Goal: Transaction & Acquisition: Book appointment/travel/reservation

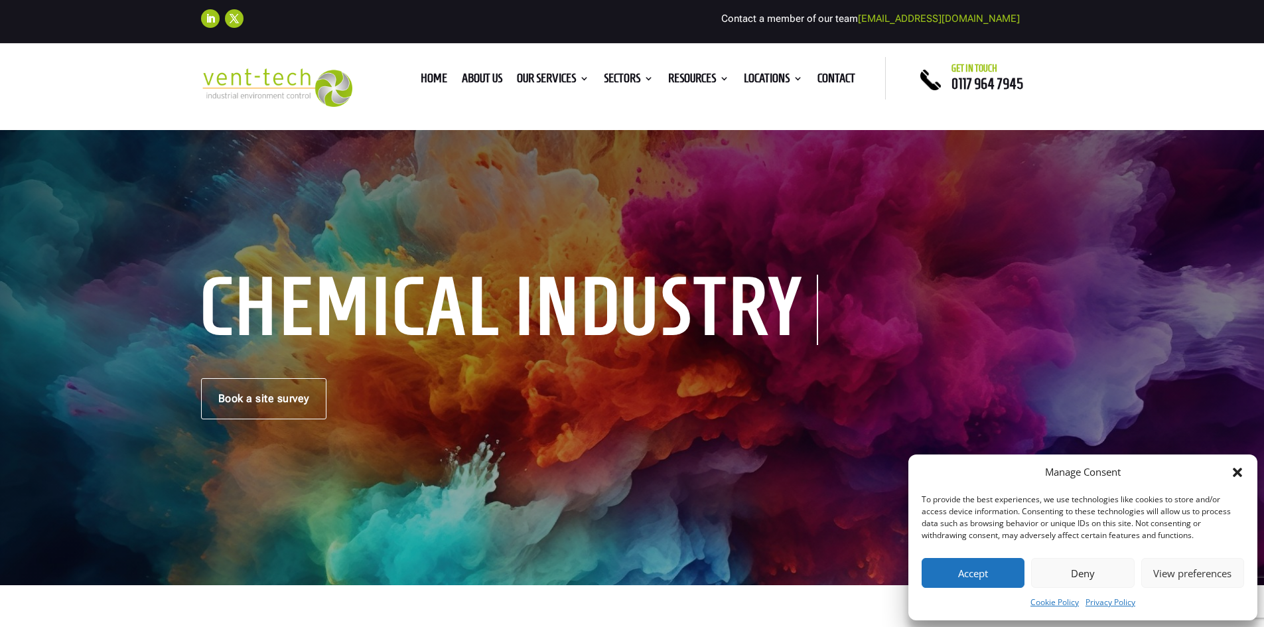
click at [1233, 471] on icon "Close dialog" at bounding box center [1237, 472] width 13 height 13
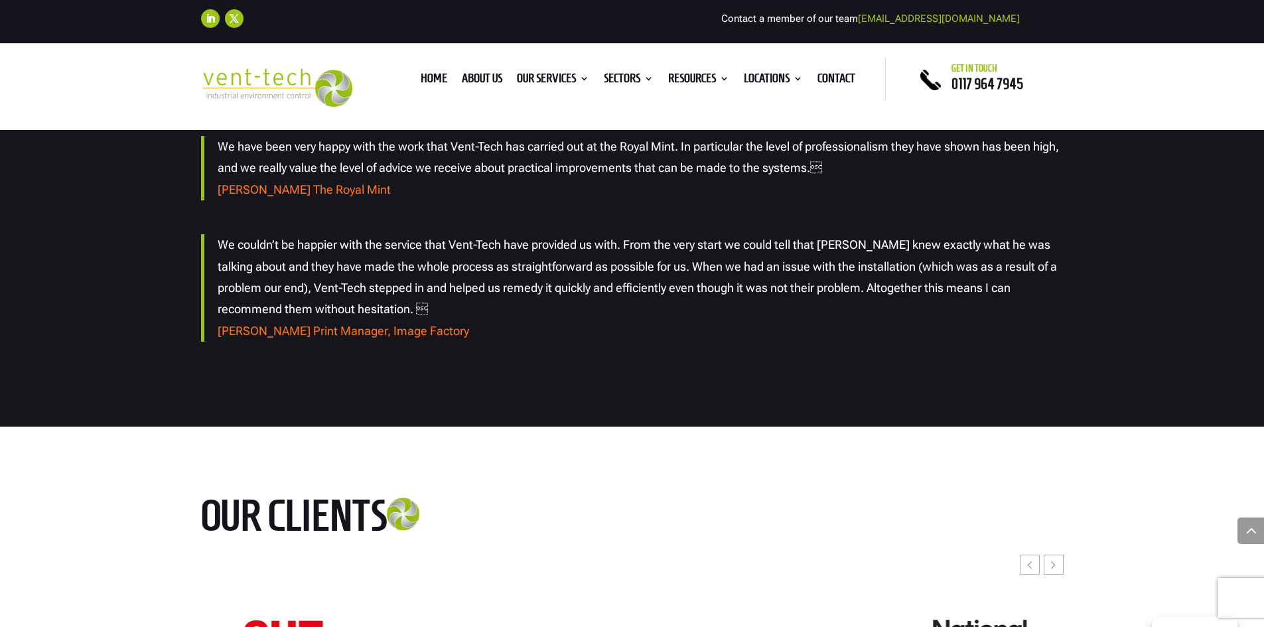
scroll to position [2788, 0]
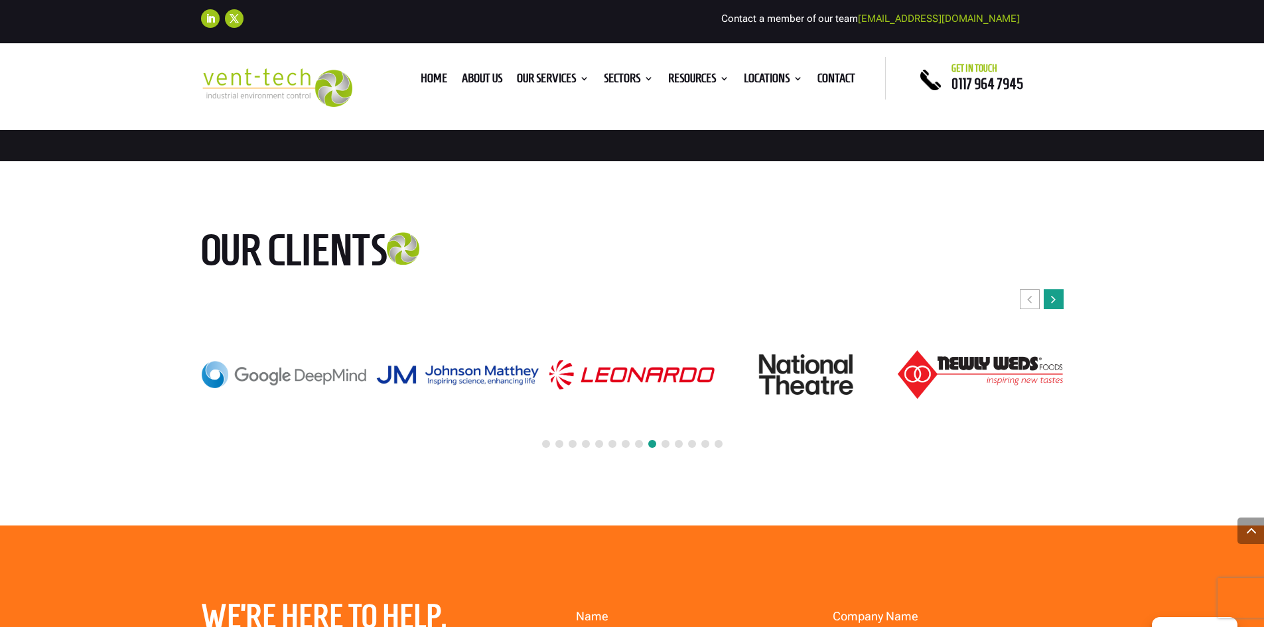
click at [1059, 309] on div "Next slide" at bounding box center [1054, 299] width 20 height 20
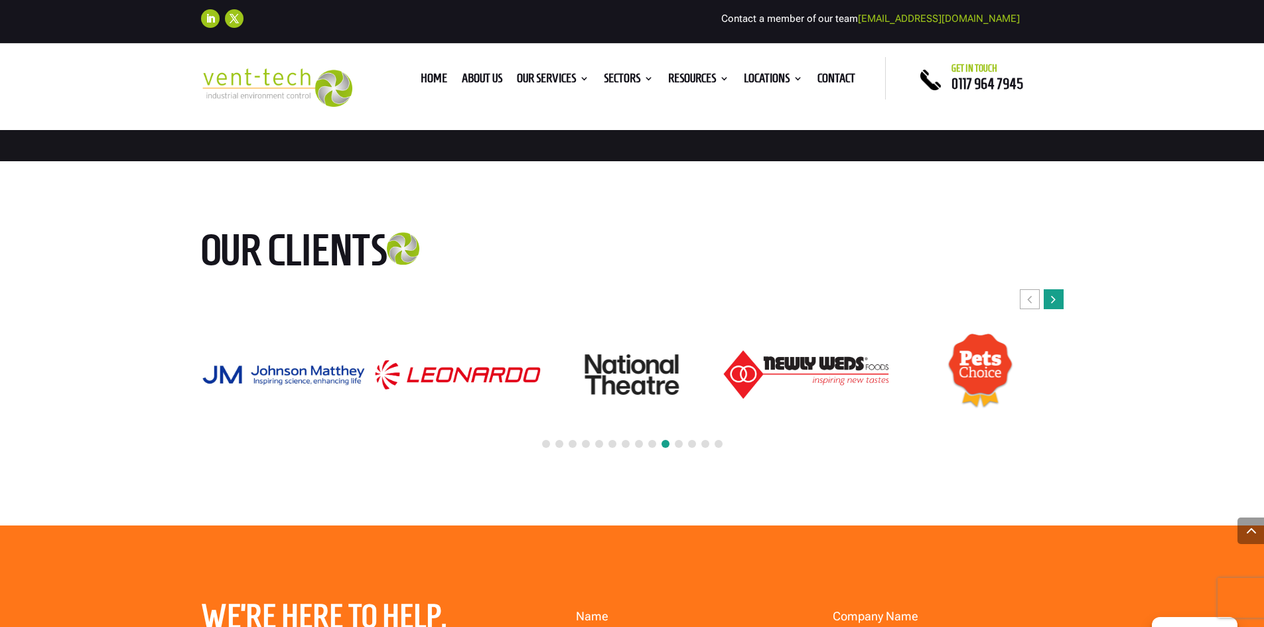
click at [1059, 309] on div "Next slide" at bounding box center [1054, 299] width 20 height 20
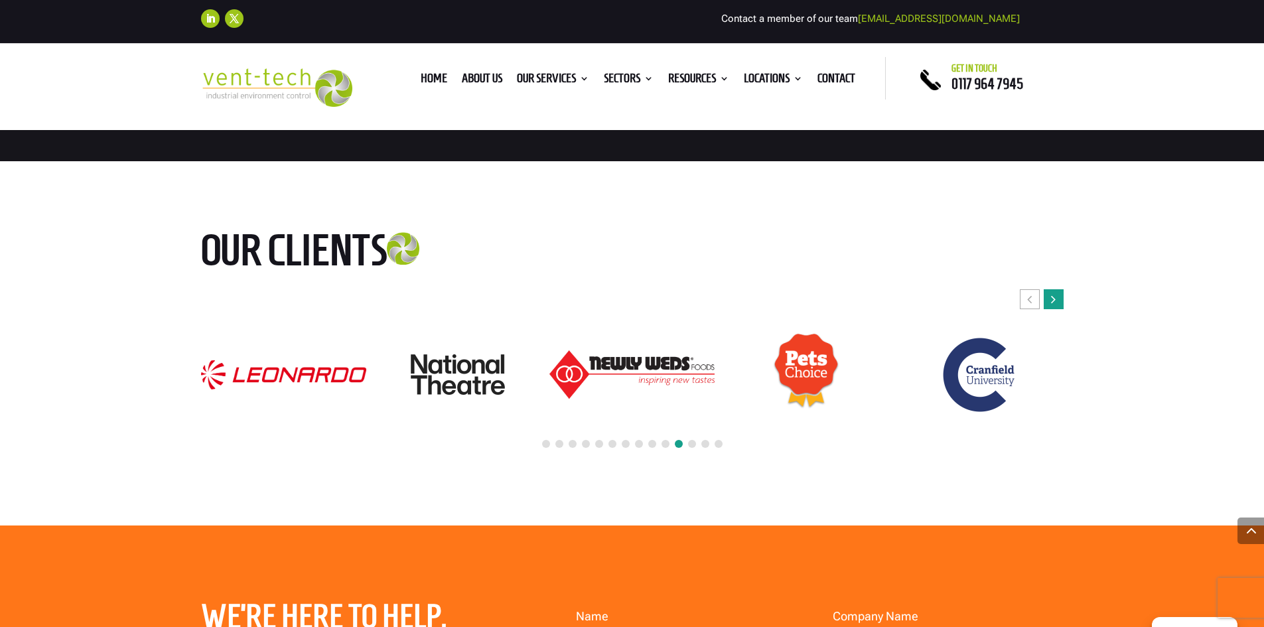
click at [1059, 309] on div "Next slide" at bounding box center [1054, 299] width 20 height 20
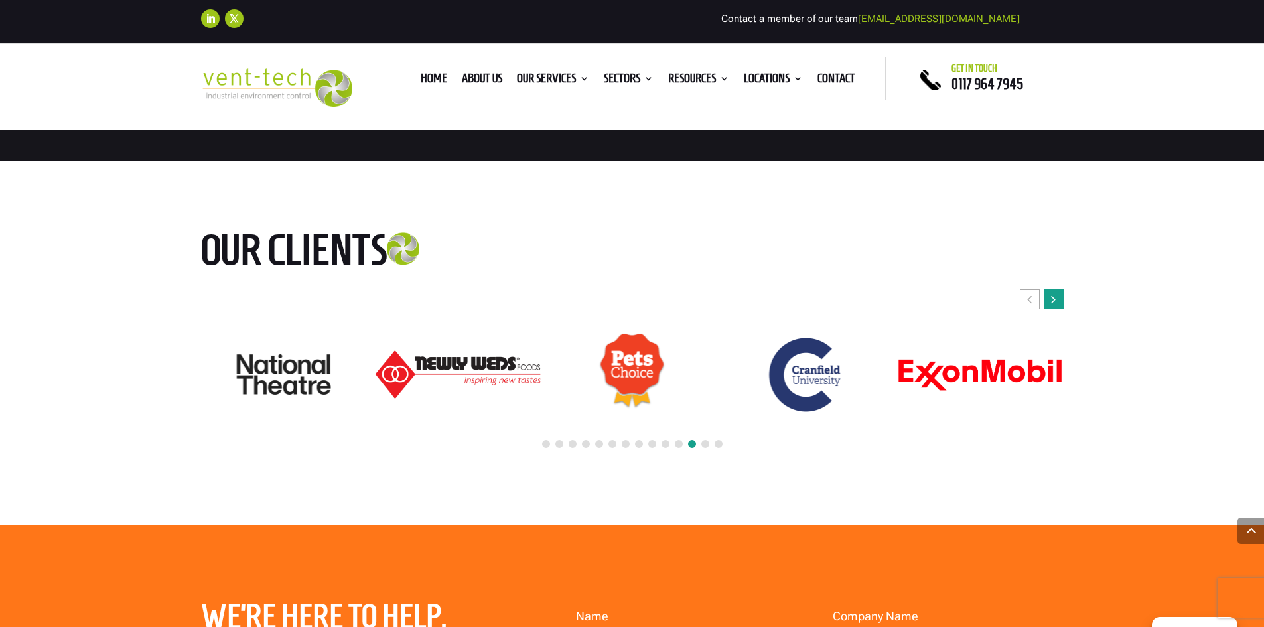
click at [1059, 309] on div "Next slide" at bounding box center [1054, 299] width 20 height 20
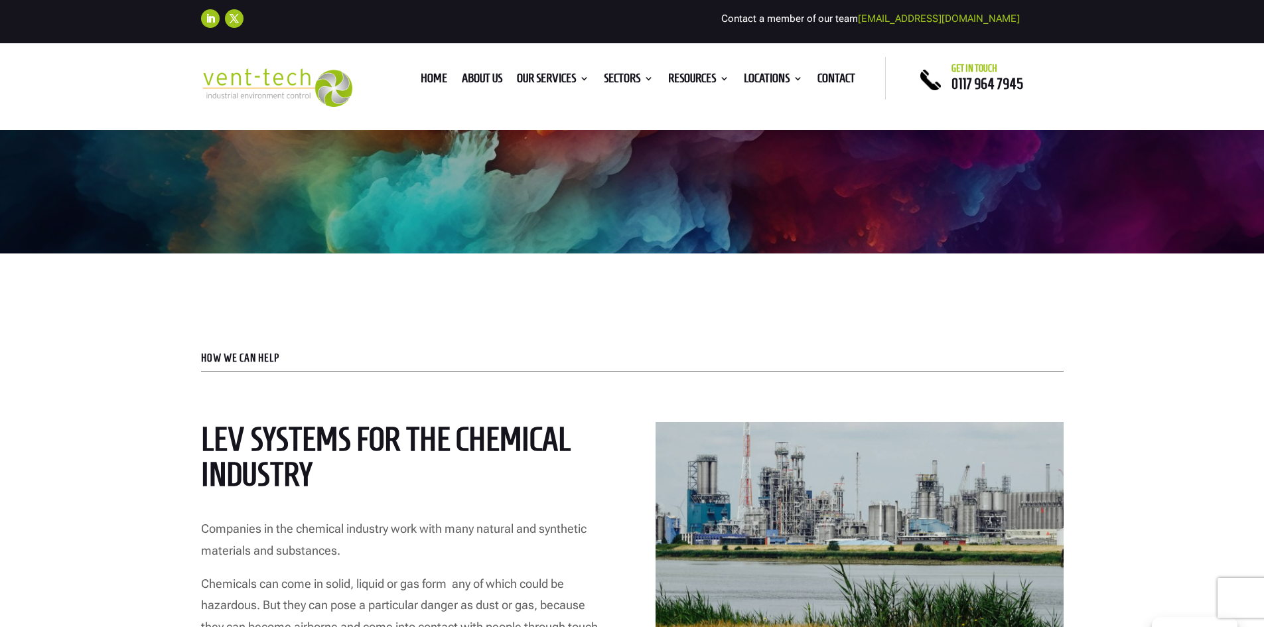
scroll to position [0, 0]
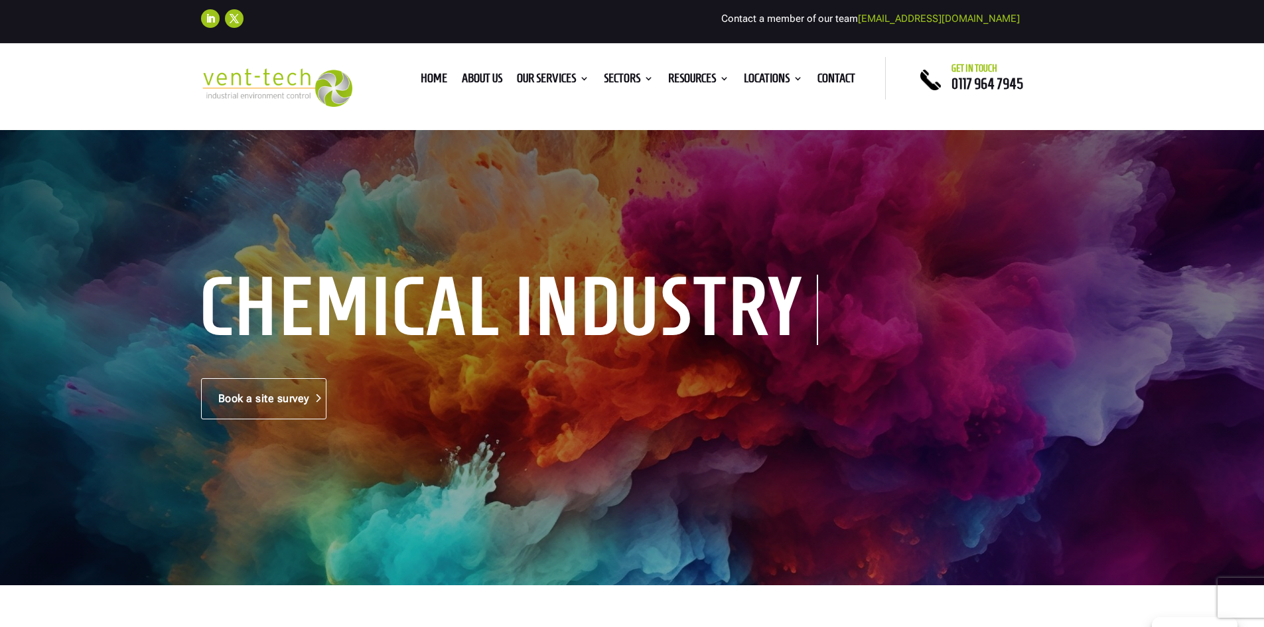
click at [277, 393] on link "Book a site survey" at bounding box center [263, 398] width 125 height 41
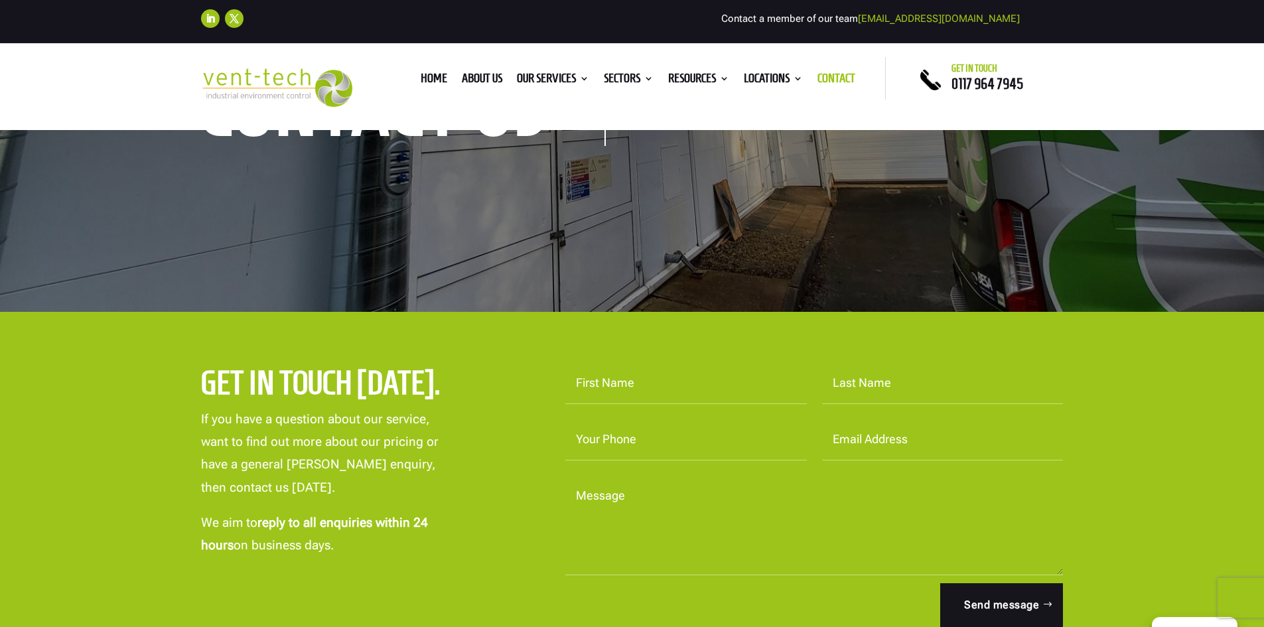
scroll to position [398, 0]
